Goal: Find specific page/section: Locate a particular part of the current website

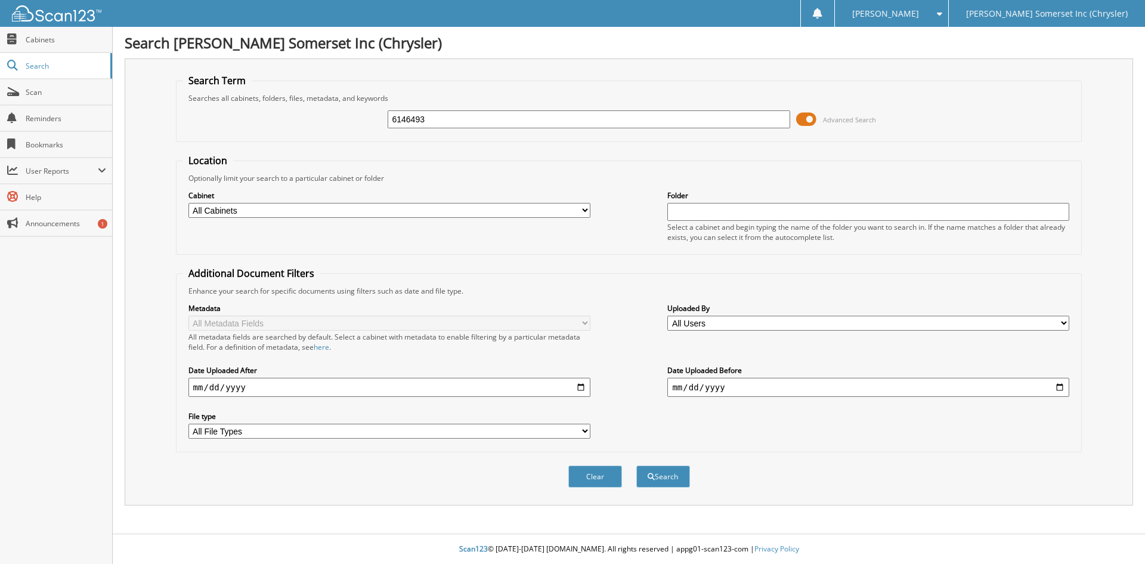
type input "6146493"
click at [636, 465] on button "Search" at bounding box center [663, 476] width 54 height 22
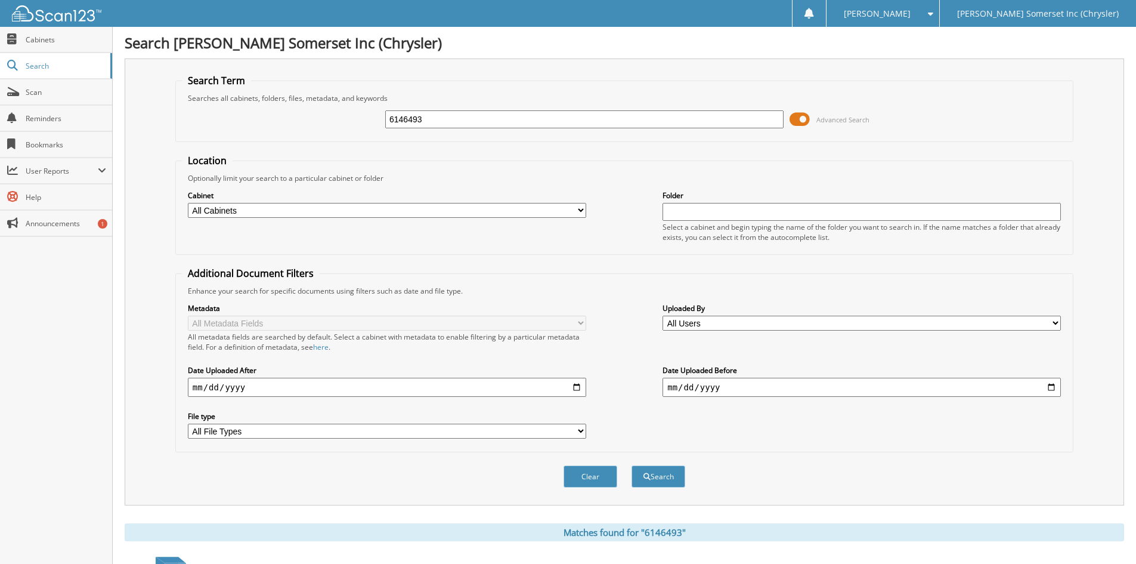
click at [414, 120] on input "6146493" at bounding box center [584, 119] width 398 height 18
type input "6146193"
click at [631, 465] on button "Search" at bounding box center [658, 476] width 54 height 22
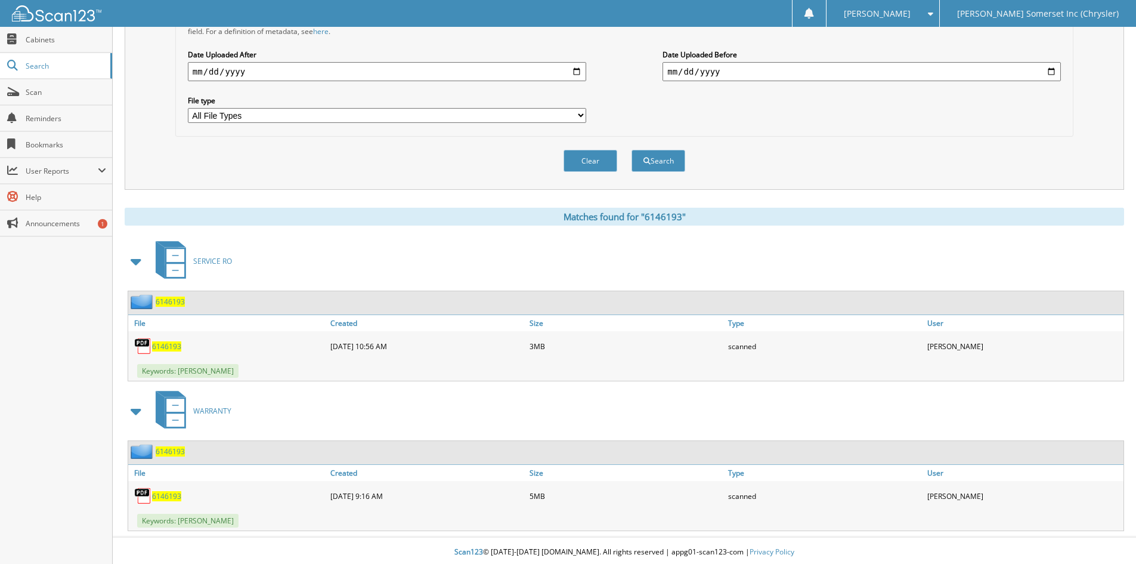
scroll to position [319, 0]
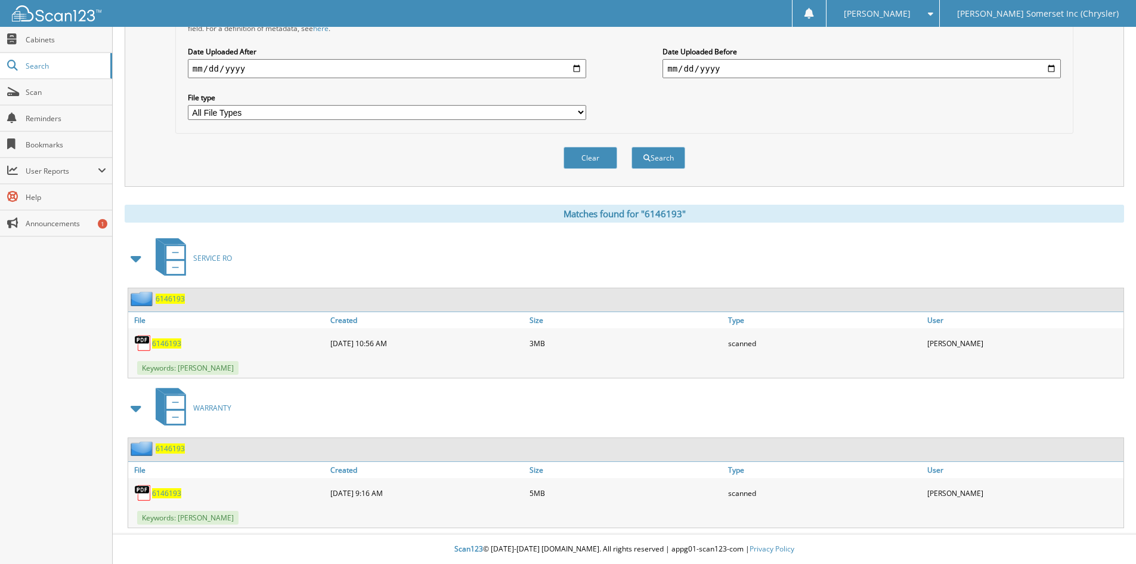
click at [167, 495] on span "6146193" at bounding box center [166, 493] width 29 height 10
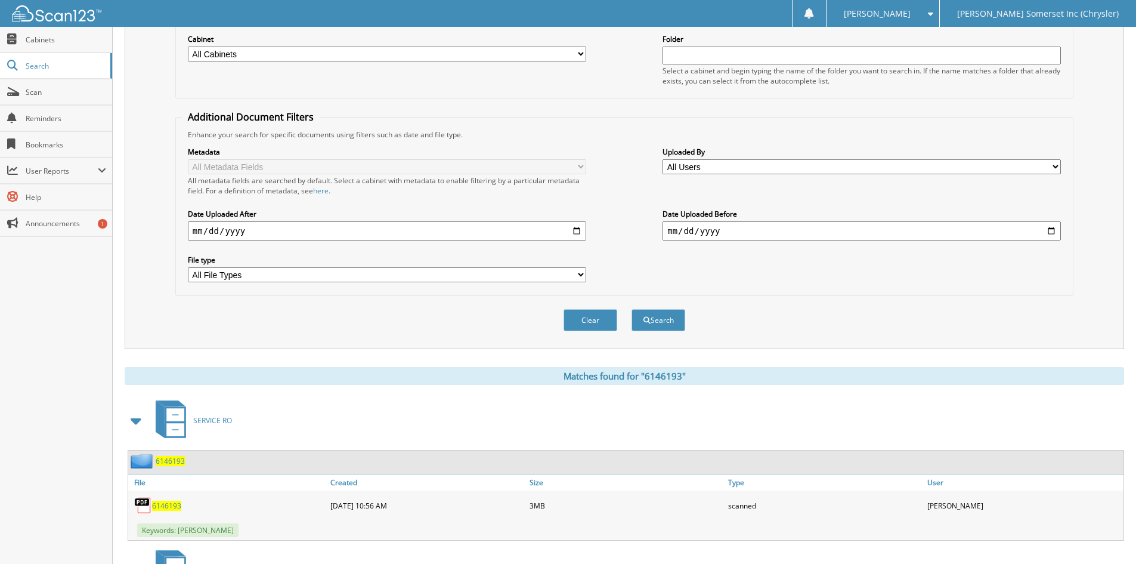
scroll to position [0, 0]
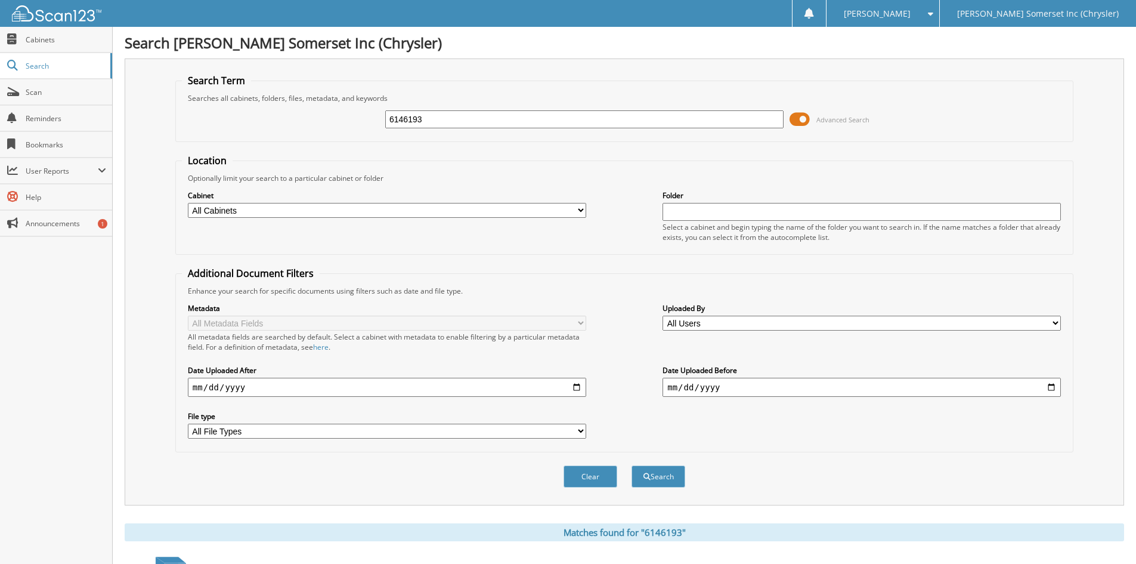
click at [428, 122] on input "6146193" at bounding box center [584, 119] width 398 height 18
type input "6146180"
click at [631, 465] on button "Search" at bounding box center [658, 476] width 54 height 22
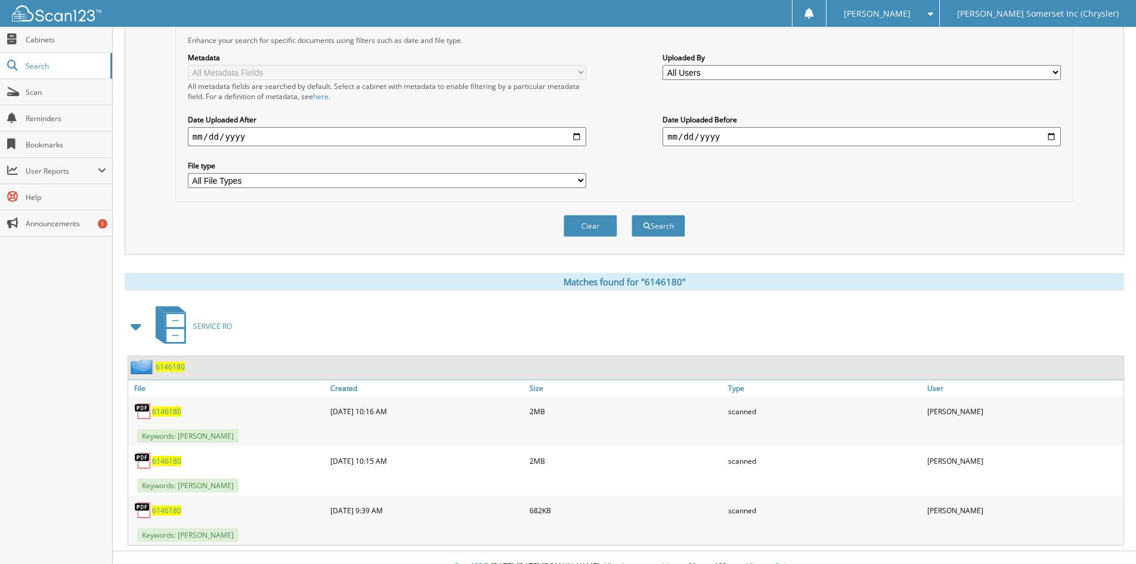
scroll to position [268, 0]
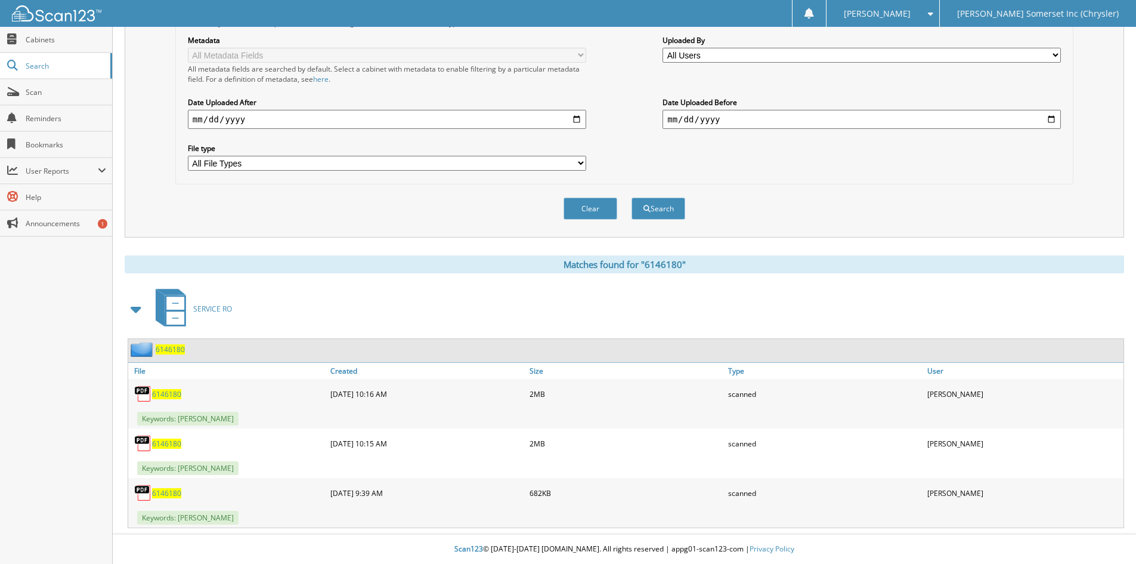
click at [174, 395] on span "6146180" at bounding box center [166, 394] width 29 height 10
